Goal: Register for event/course

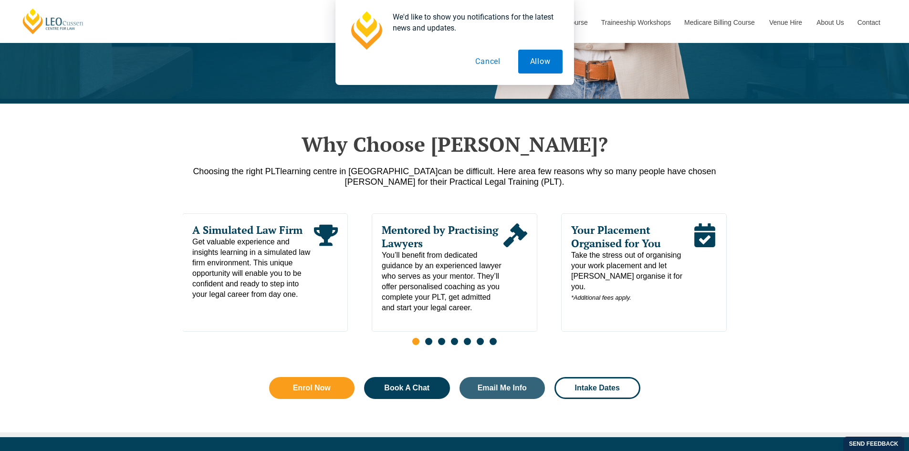
click at [492, 60] on button "Cancel" at bounding box center [488, 62] width 49 height 24
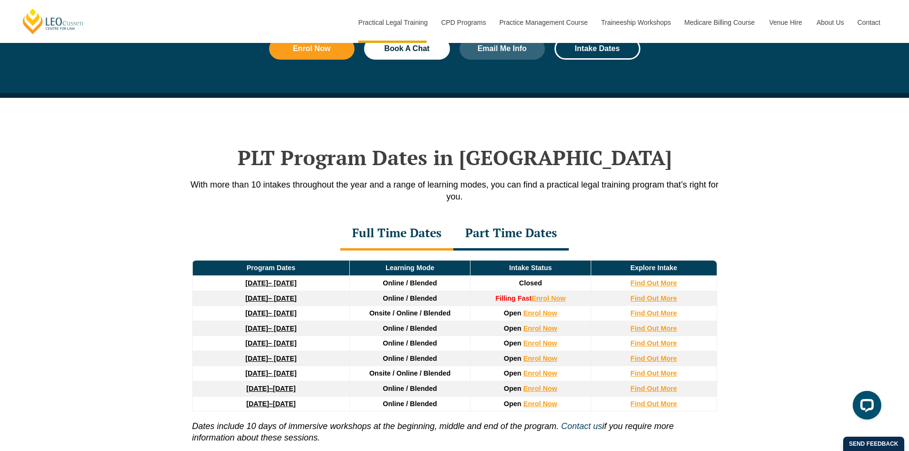
scroll to position [1146, 0]
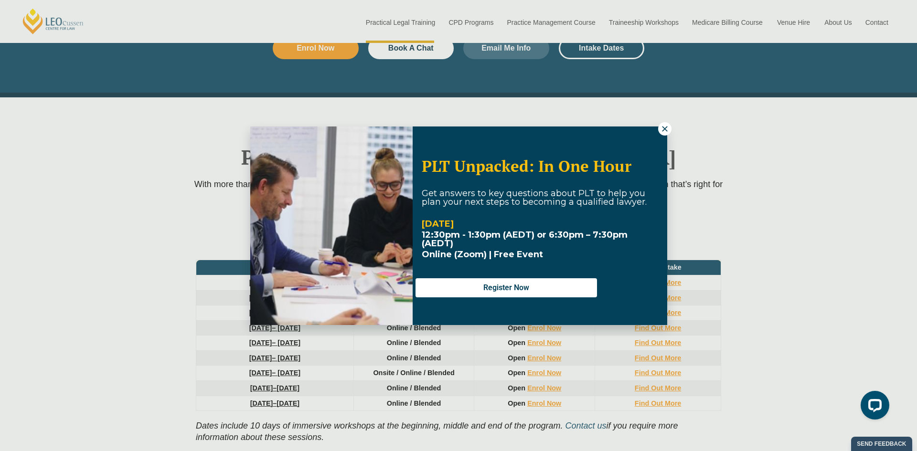
click at [664, 128] on icon at bounding box center [664, 128] width 5 height 5
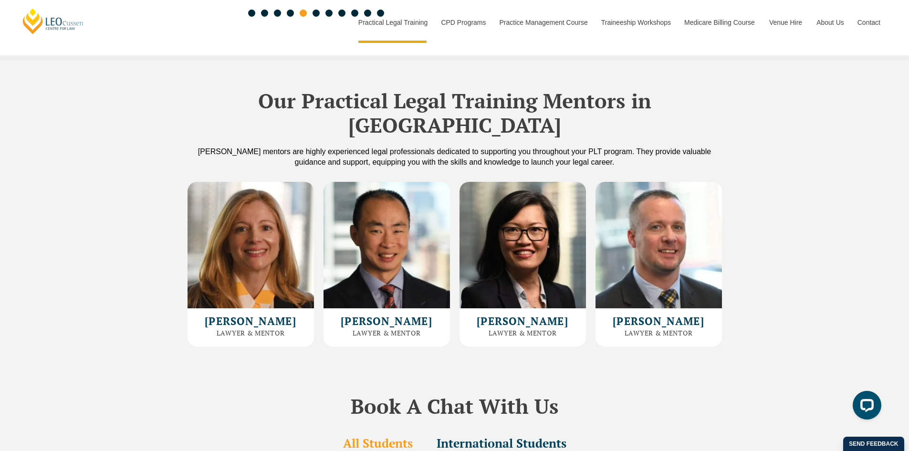
scroll to position [2578, 0]
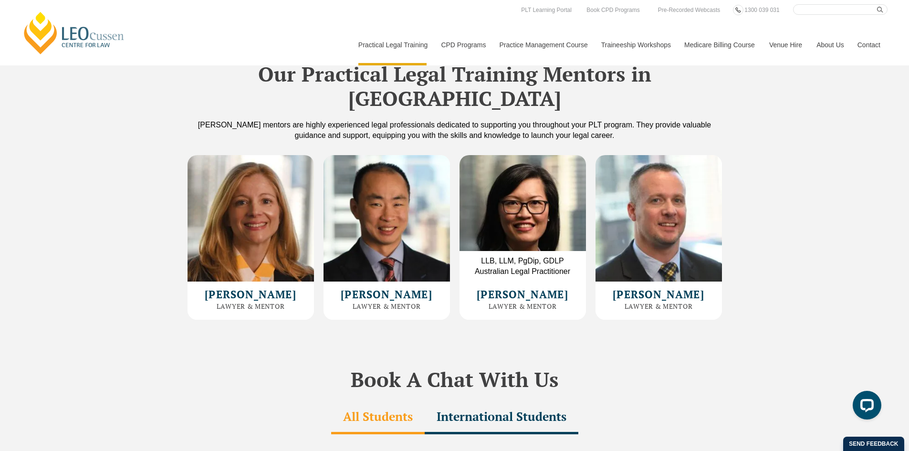
click at [525, 218] on img at bounding box center [523, 218] width 127 height 127
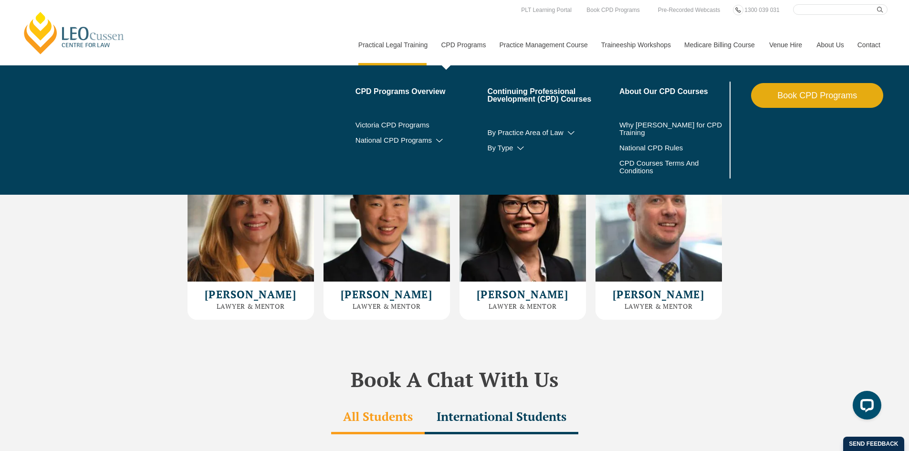
click at [478, 48] on link "CPD Programs" at bounding box center [463, 44] width 58 height 41
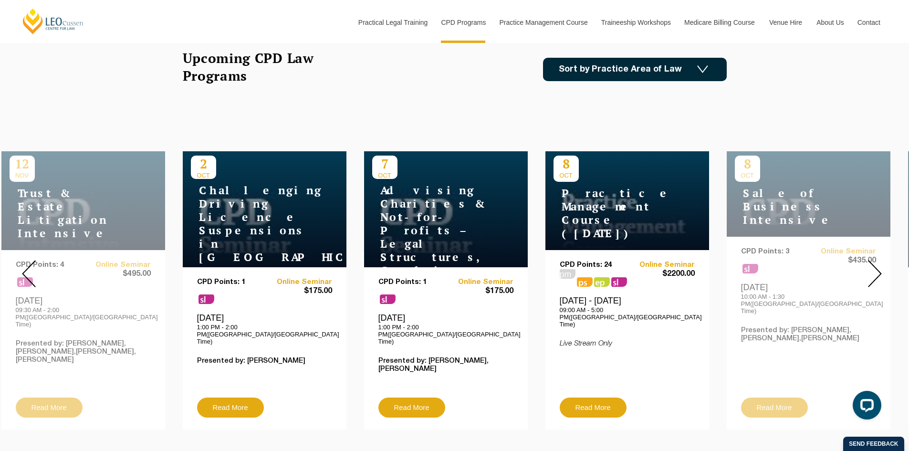
click at [877, 271] on img at bounding box center [875, 273] width 14 height 27
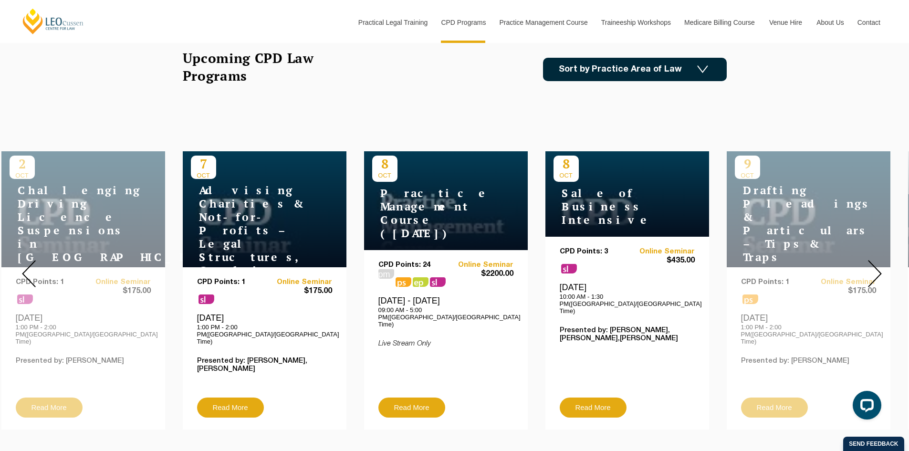
click at [870, 268] on img at bounding box center [875, 273] width 14 height 27
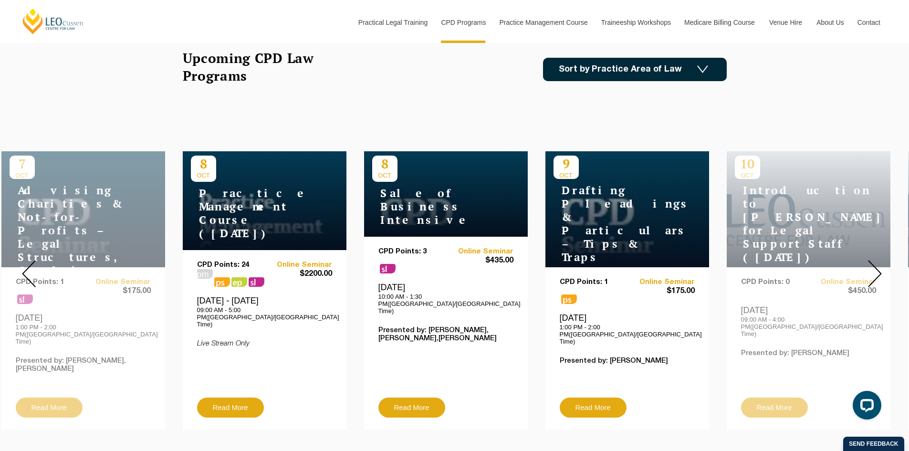
click at [869, 268] on img at bounding box center [875, 273] width 14 height 27
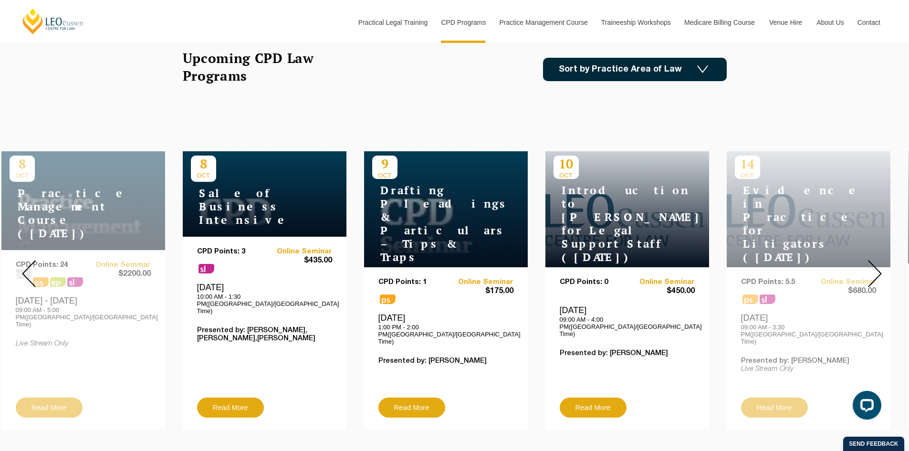
click at [877, 265] on img at bounding box center [875, 273] width 14 height 27
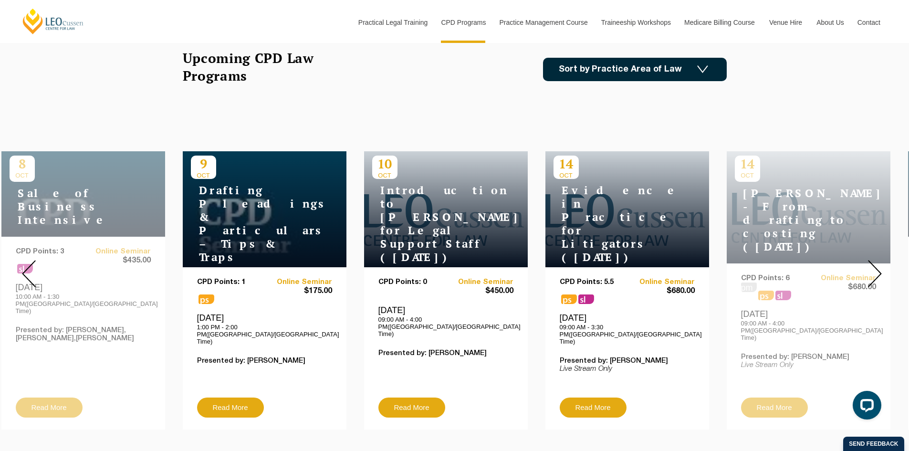
click at [647, 218] on h4 "Evidence in Practice for Litigators ([DATE])" at bounding box center [613, 224] width 119 height 80
click at [879, 270] on img at bounding box center [875, 273] width 14 height 27
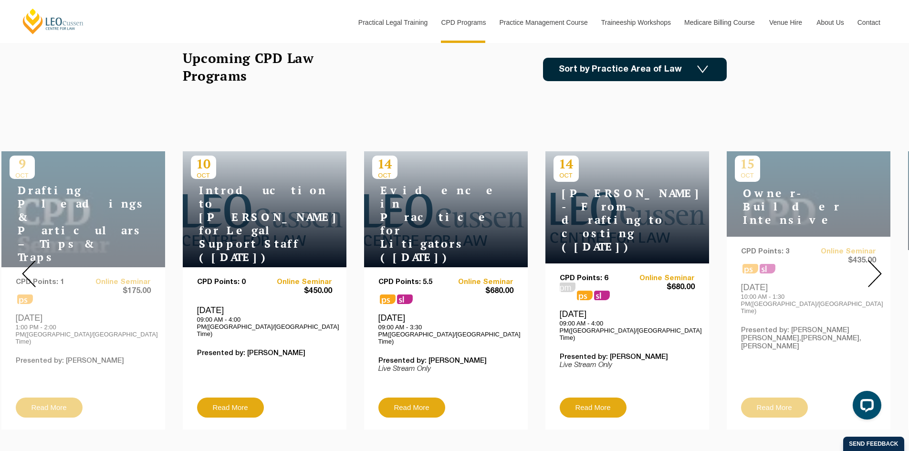
click at [879, 270] on img at bounding box center [875, 273] width 14 height 27
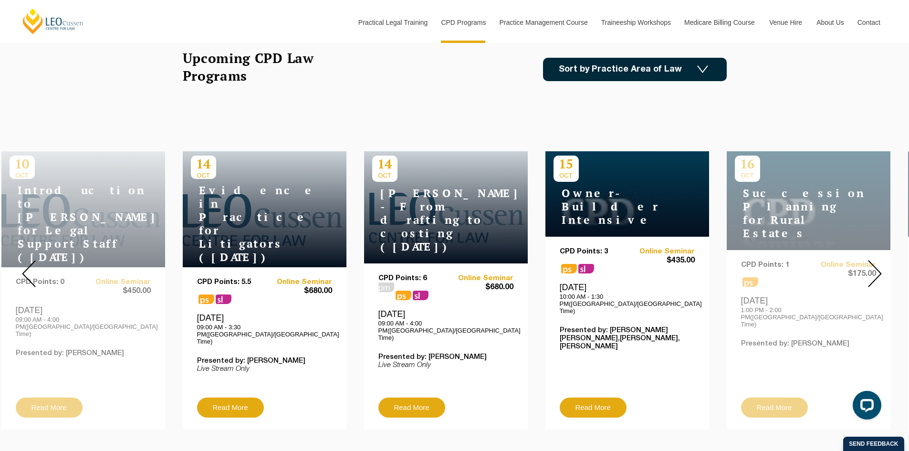
click at [878, 269] on img at bounding box center [875, 273] width 14 height 27
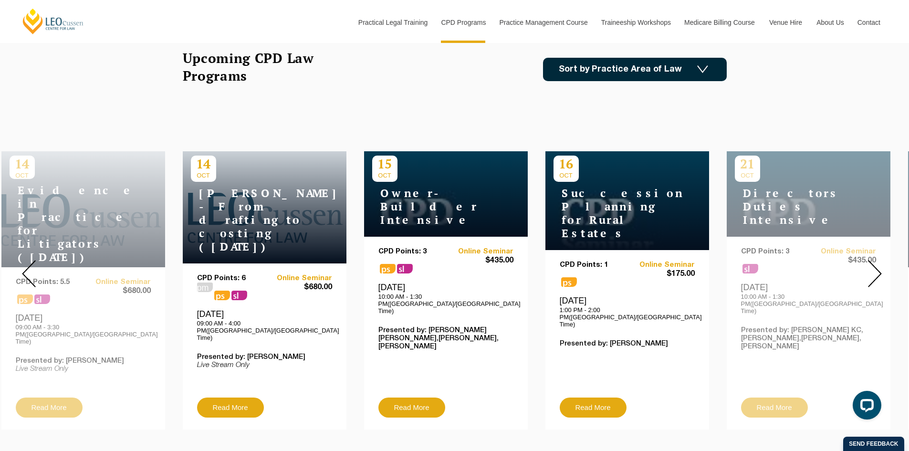
click at [878, 269] on img at bounding box center [875, 273] width 14 height 27
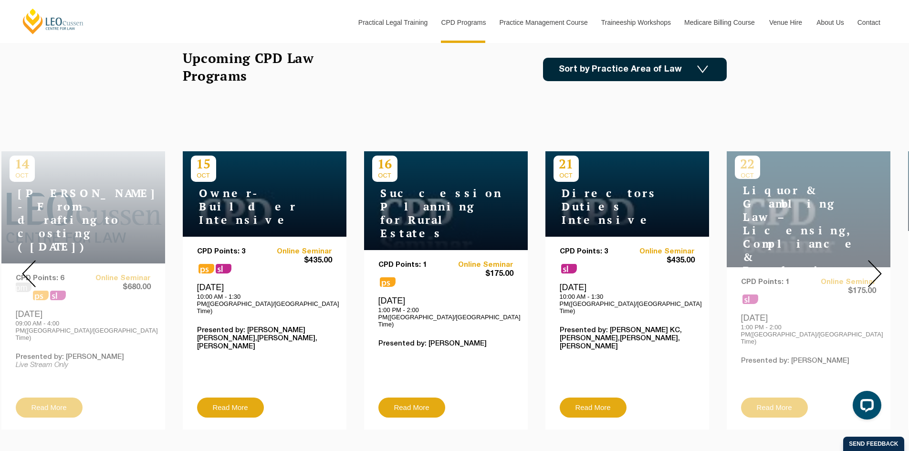
click at [878, 269] on img at bounding box center [875, 273] width 14 height 27
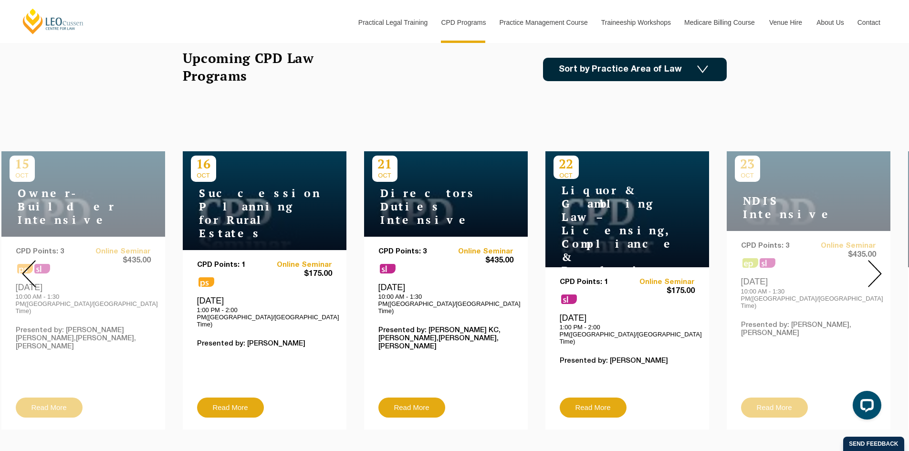
click at [878, 269] on img at bounding box center [875, 273] width 14 height 27
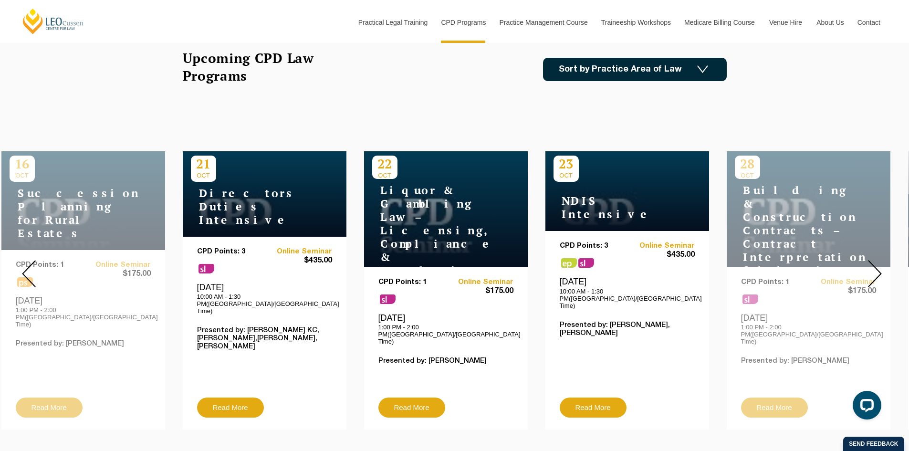
click at [878, 269] on img at bounding box center [875, 273] width 14 height 27
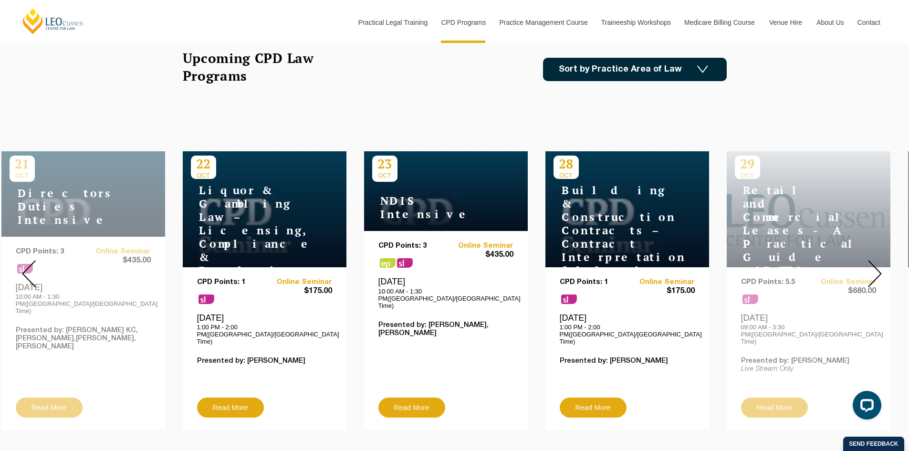
click at [878, 269] on img at bounding box center [875, 273] width 14 height 27
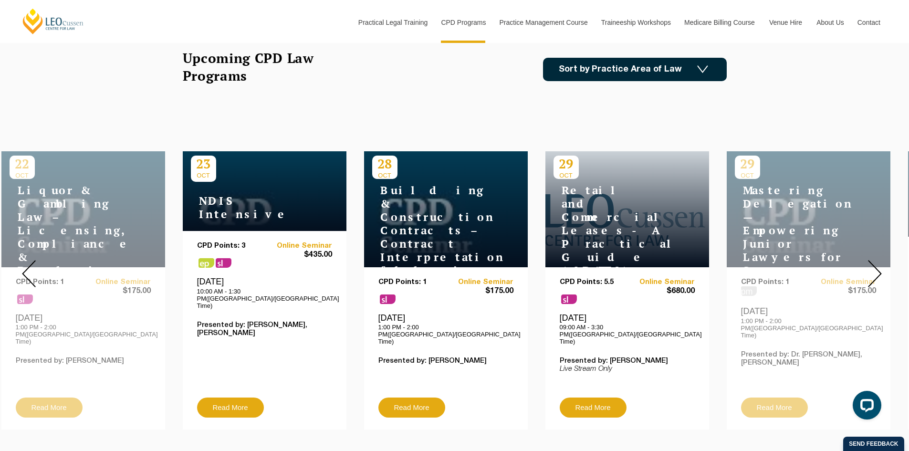
click at [878, 269] on img at bounding box center [875, 273] width 14 height 27
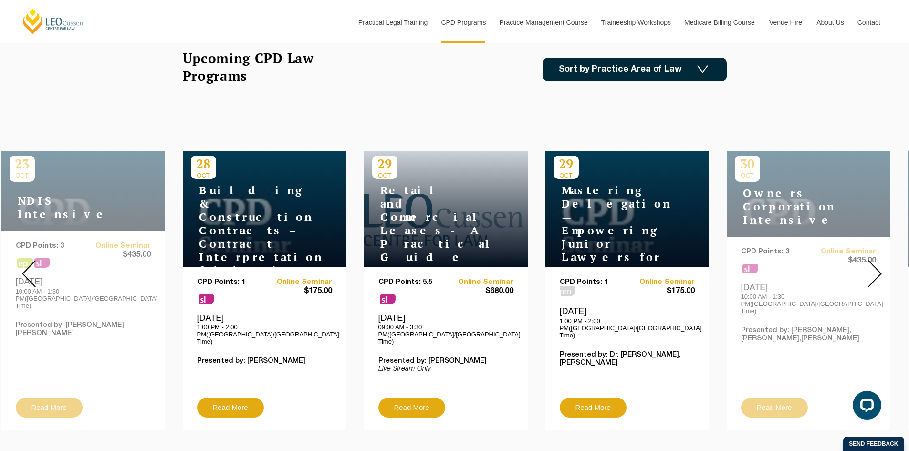
click at [878, 269] on img at bounding box center [875, 273] width 14 height 27
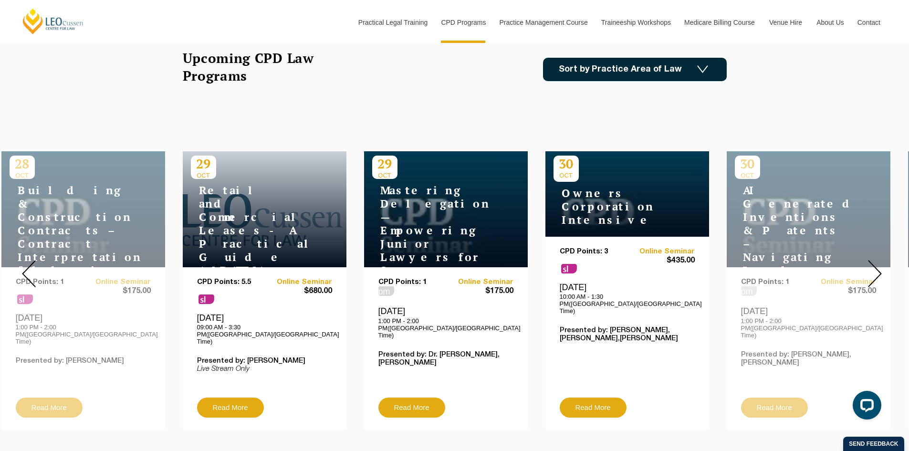
click at [878, 269] on img at bounding box center [875, 273] width 14 height 27
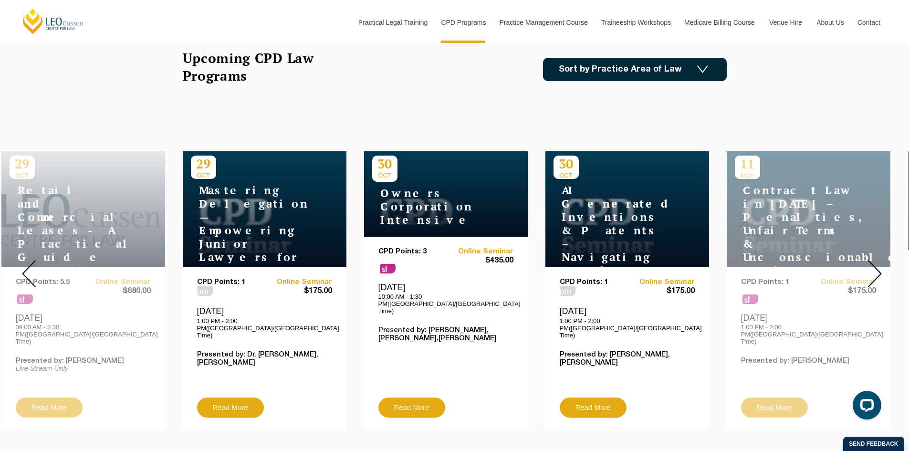
click at [878, 269] on img at bounding box center [875, 273] width 14 height 27
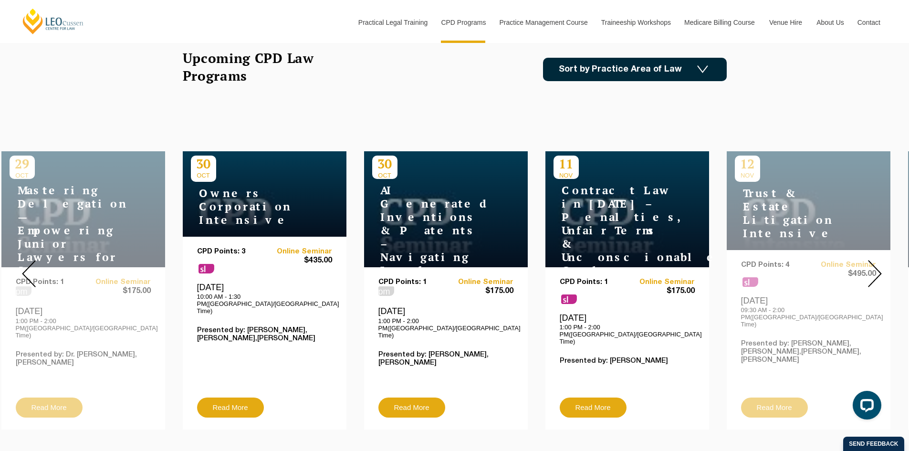
click at [878, 269] on img at bounding box center [875, 273] width 14 height 27
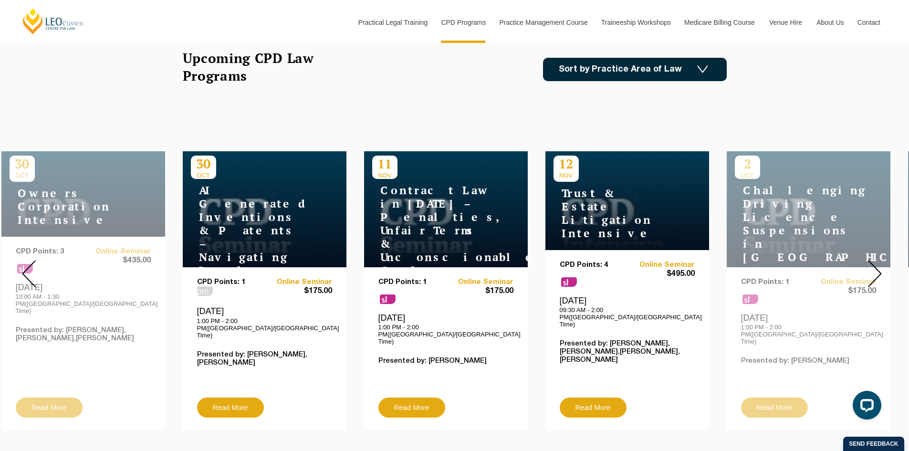
click at [878, 269] on img at bounding box center [875, 273] width 14 height 27
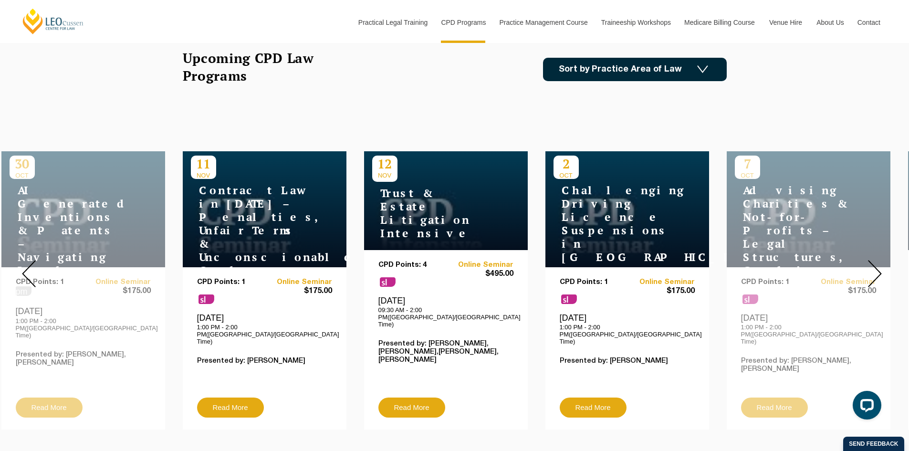
click at [878, 269] on img at bounding box center [875, 273] width 14 height 27
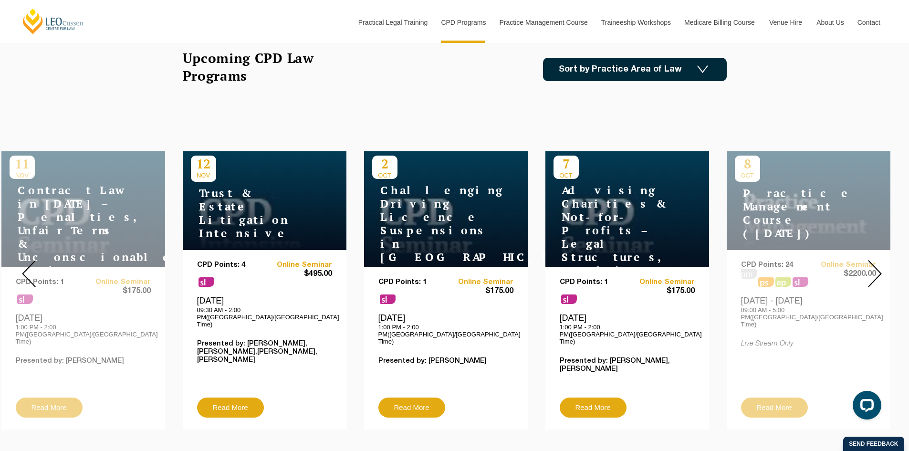
click at [878, 269] on img at bounding box center [875, 273] width 14 height 27
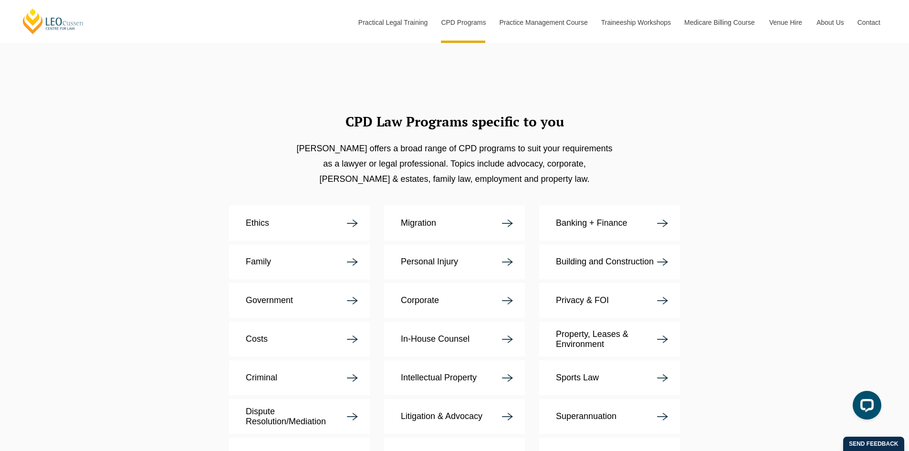
scroll to position [1772, 0]
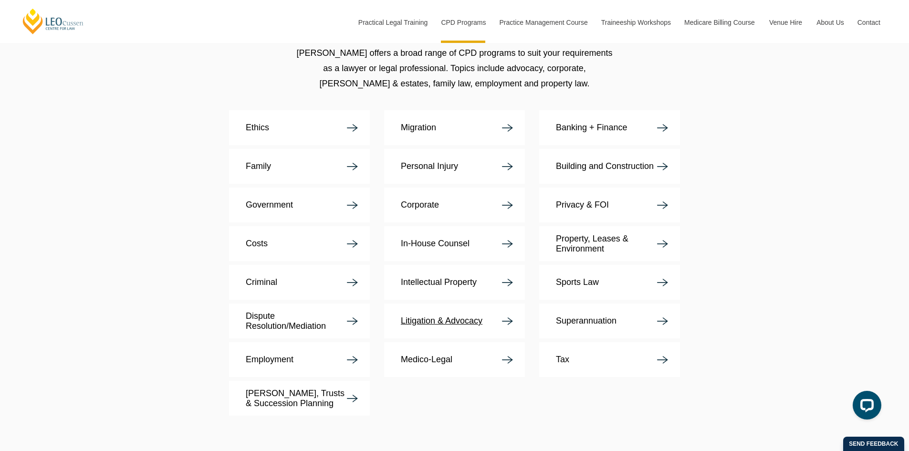
click at [438, 316] on p "Litigation & Advocacy" at bounding box center [442, 321] width 82 height 10
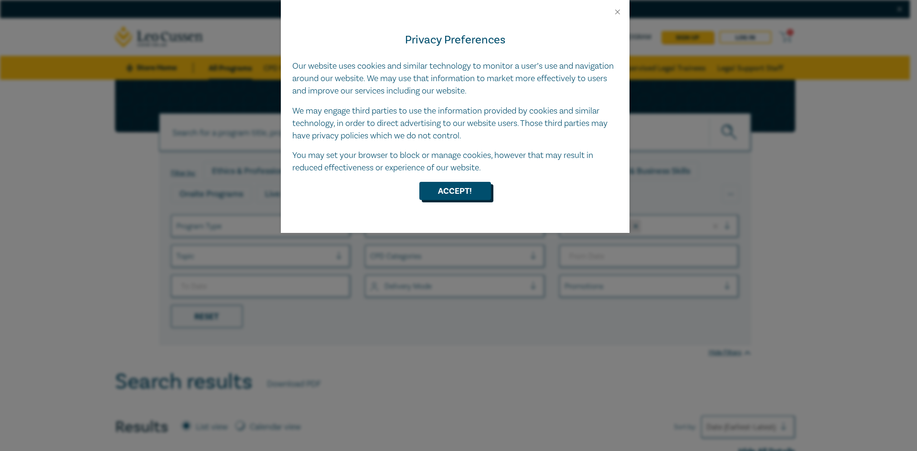
click at [468, 190] on button "Accept!" at bounding box center [455, 191] width 72 height 18
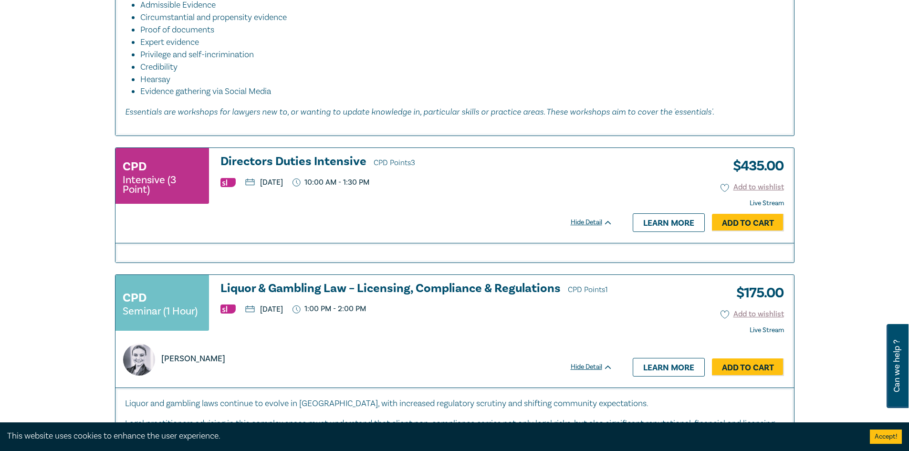
scroll to position [764, 0]
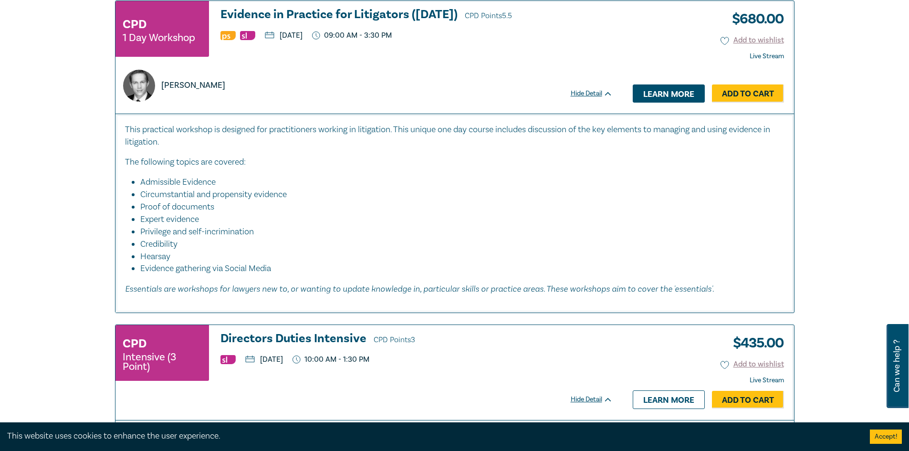
click at [683, 93] on link "Learn more" at bounding box center [669, 94] width 72 height 18
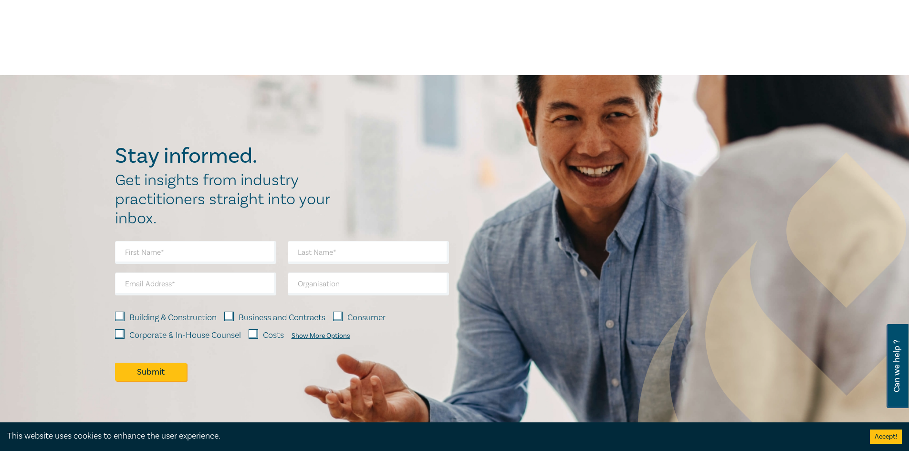
scroll to position [852, 0]
